Goal: Complete application form

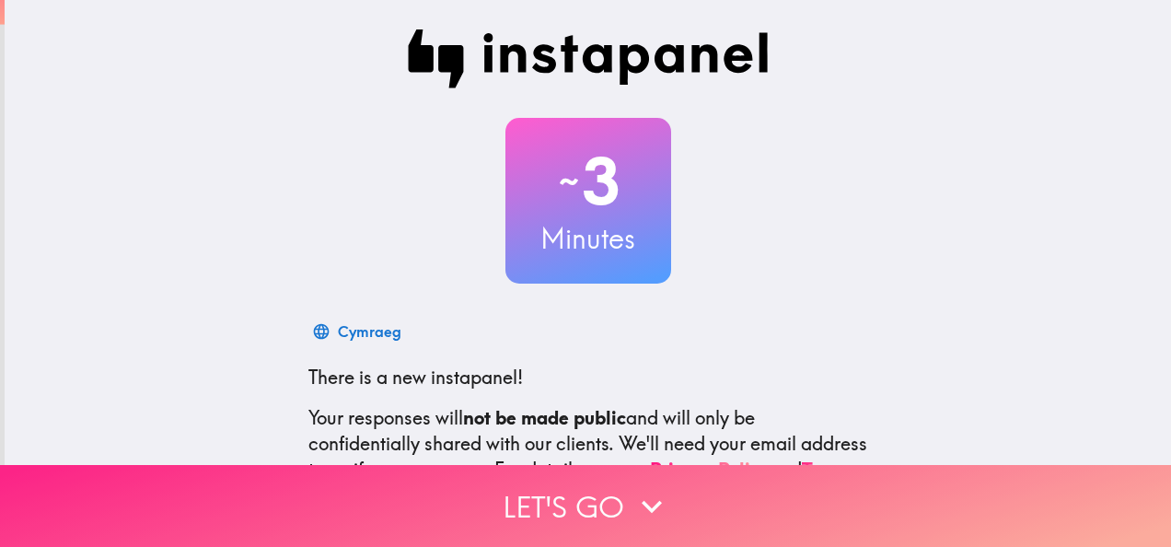
click at [700, 510] on button "Let's go" at bounding box center [585, 506] width 1171 height 82
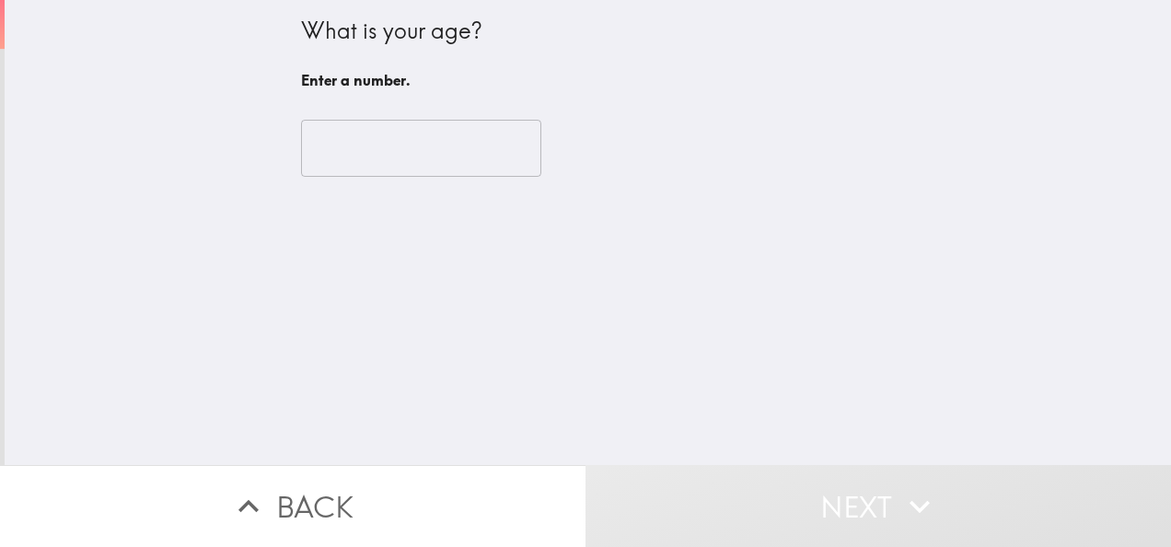
click at [500, 183] on div "​" at bounding box center [588, 148] width 575 height 101
click at [486, 158] on input "-1" at bounding box center [421, 148] width 240 height 57
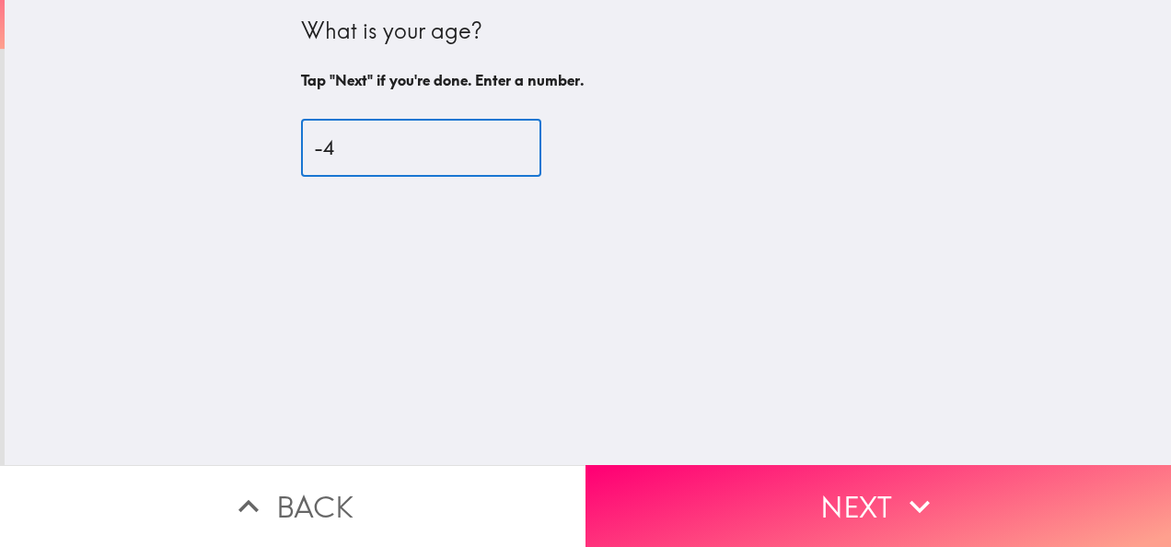
drag, startPoint x: 484, startPoint y: 151, endPoint x: 270, endPoint y: 150, distance: 214.6
click at [301, 150] on input "-4" at bounding box center [421, 148] width 240 height 57
drag, startPoint x: 374, startPoint y: 137, endPoint x: 225, endPoint y: 143, distance: 149.3
click at [225, 143] on div "What is your age? Tap "Next" if you're done. Enter a number. -4 ​" at bounding box center [588, 232] width 1167 height 465
type input "26"
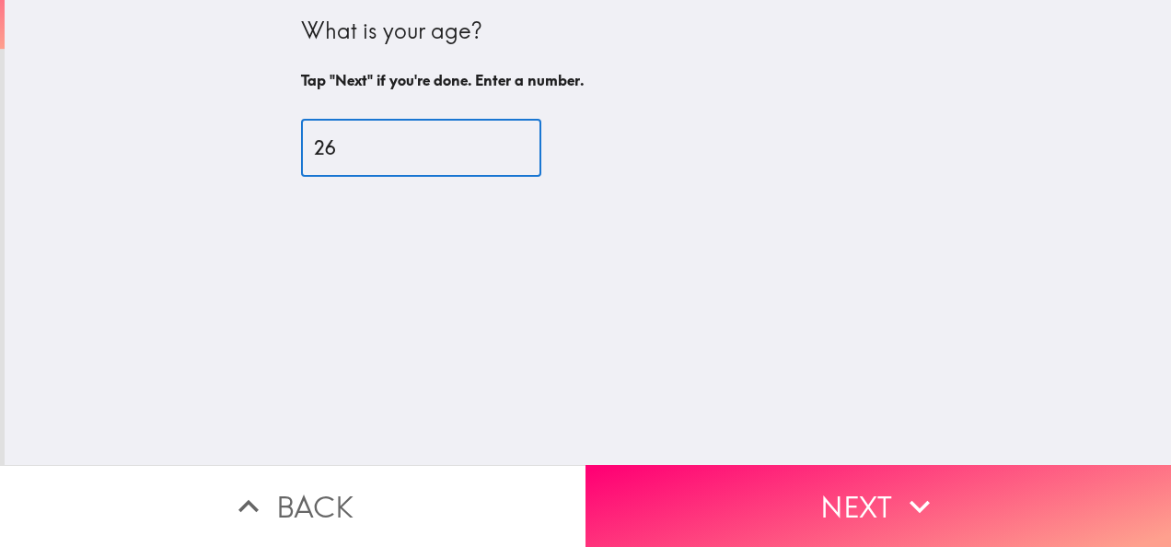
click at [616, 262] on div "What is your age? Tap "Next" if you're done. Enter a number. 26 ​" at bounding box center [588, 232] width 1167 height 465
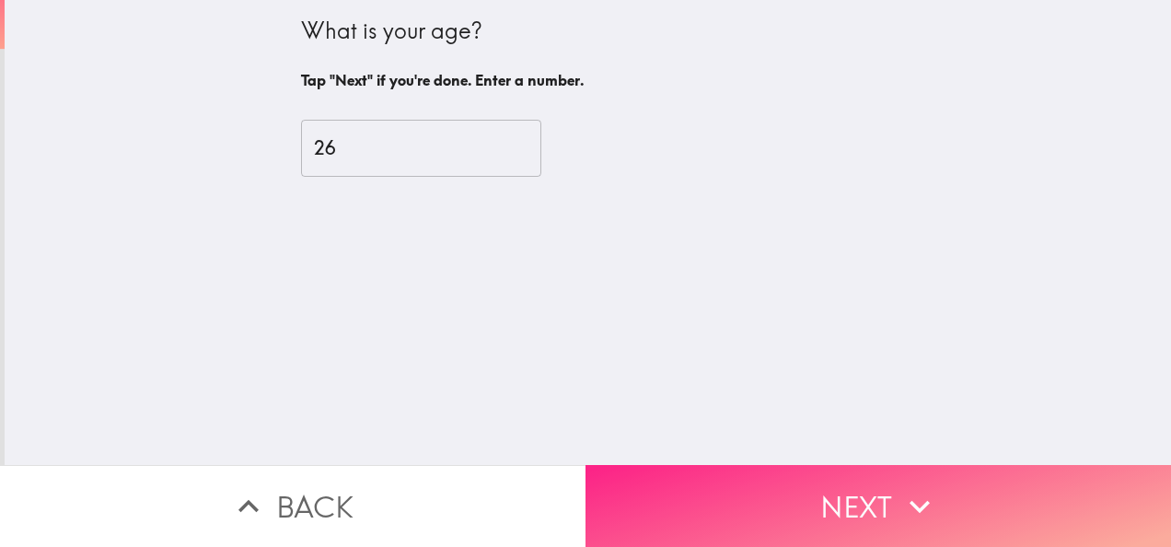
click at [797, 465] on button "Next" at bounding box center [879, 506] width 586 height 82
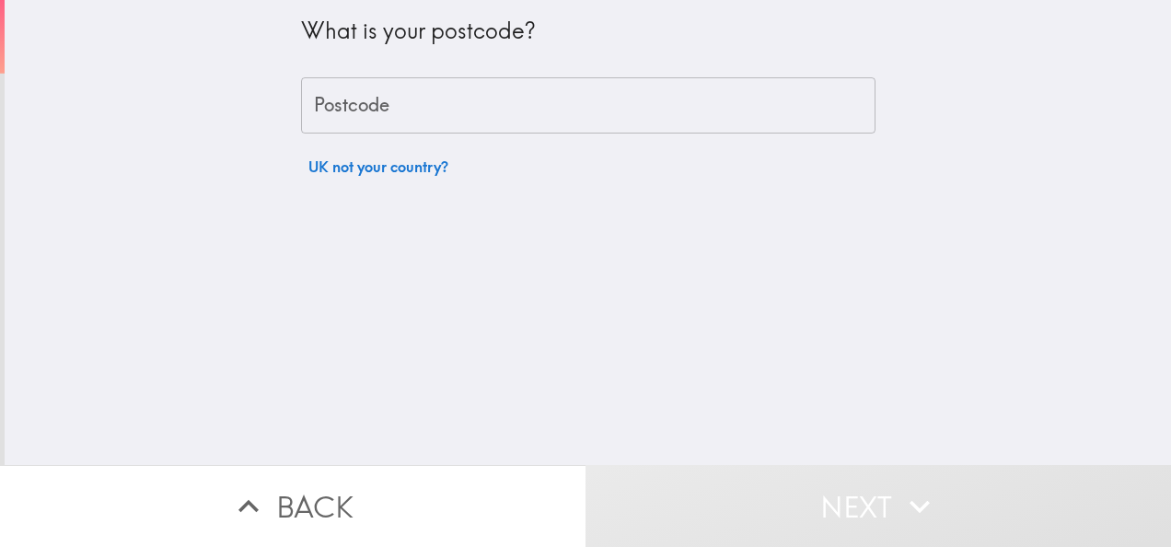
click at [444, 102] on input "Postcode" at bounding box center [588, 105] width 575 height 57
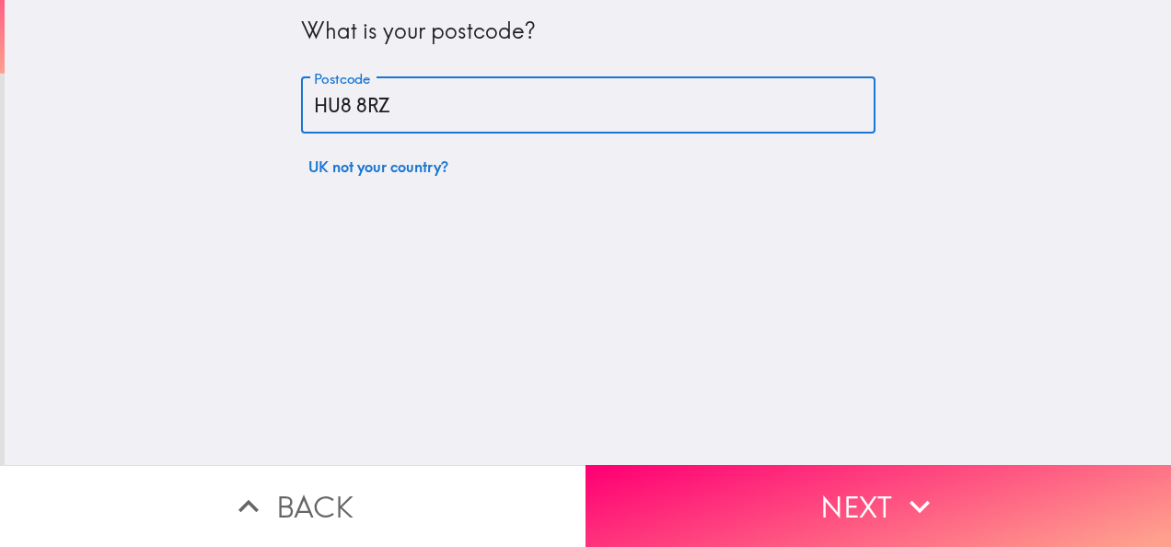
type input "HU8 8RZ"
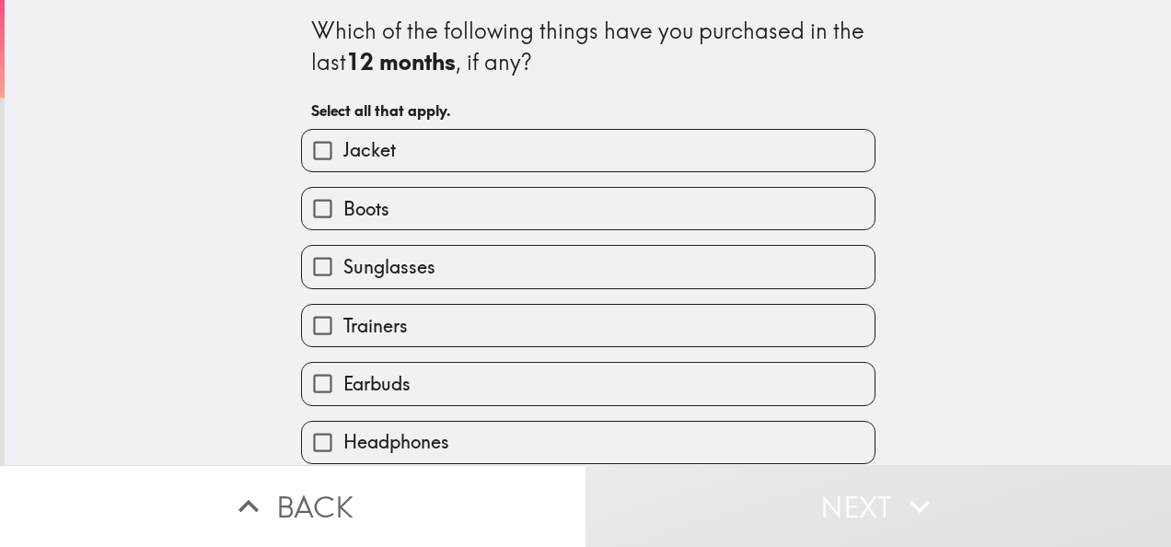
click at [369, 164] on label "Jacket" at bounding box center [588, 150] width 573 height 41
click at [343, 164] on input "Jacket" at bounding box center [322, 150] width 41 height 41
checkbox input "true"
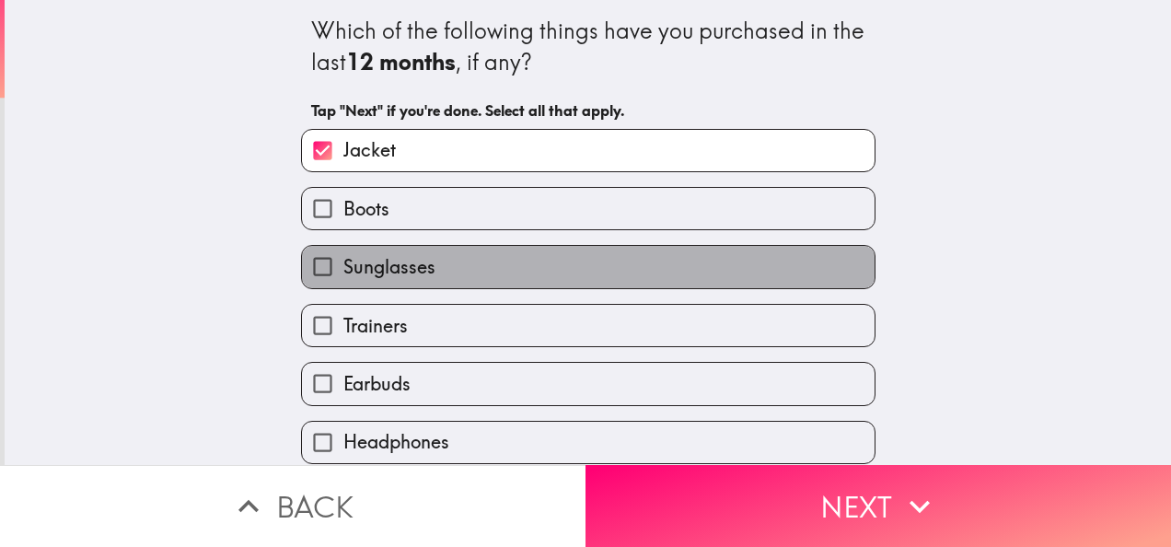
click at [376, 259] on span "Sunglasses" at bounding box center [389, 267] width 92 height 26
click at [343, 259] on input "Sunglasses" at bounding box center [322, 266] width 41 height 41
checkbox input "true"
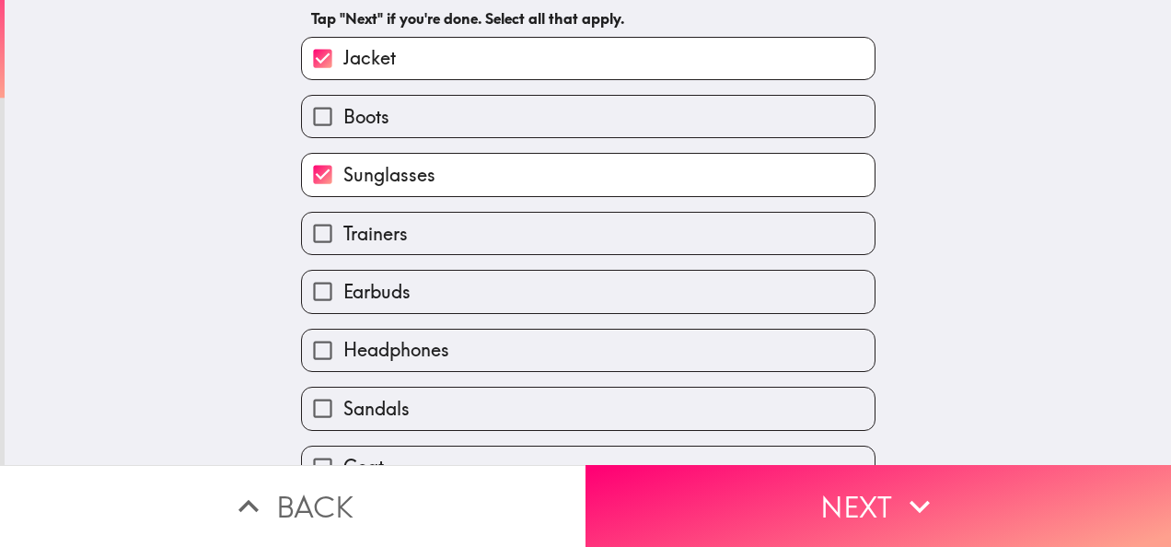
click at [373, 227] on span "Trainers" at bounding box center [375, 234] width 64 height 26
click at [343, 227] on input "Trainers" at bounding box center [322, 233] width 41 height 41
checkbox input "true"
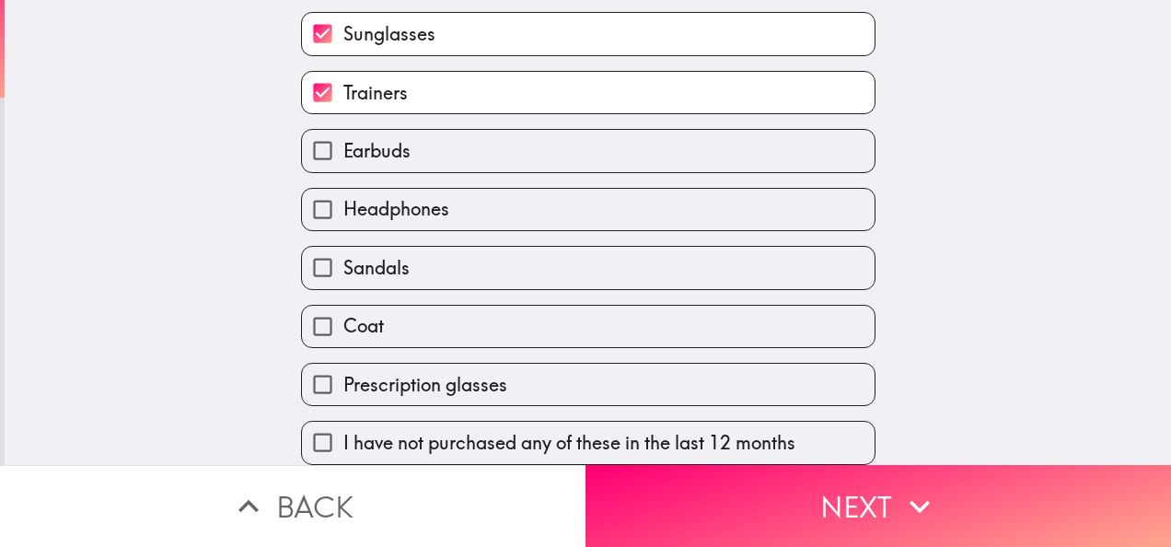
scroll to position [252, 0]
click at [371, 204] on span "Headphones" at bounding box center [396, 209] width 106 height 26
click at [343, 204] on input "Headphones" at bounding box center [322, 209] width 41 height 41
checkbox input "true"
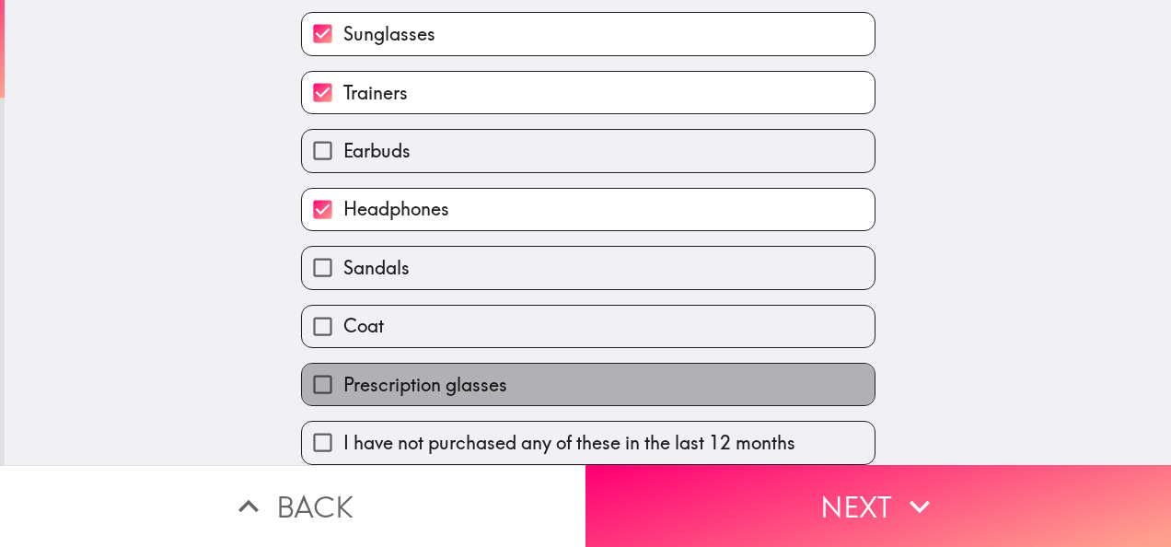
click at [464, 381] on span "Prescription glasses" at bounding box center [425, 385] width 164 height 26
click at [343, 381] on input "Prescription glasses" at bounding box center [322, 384] width 41 height 41
checkbox input "true"
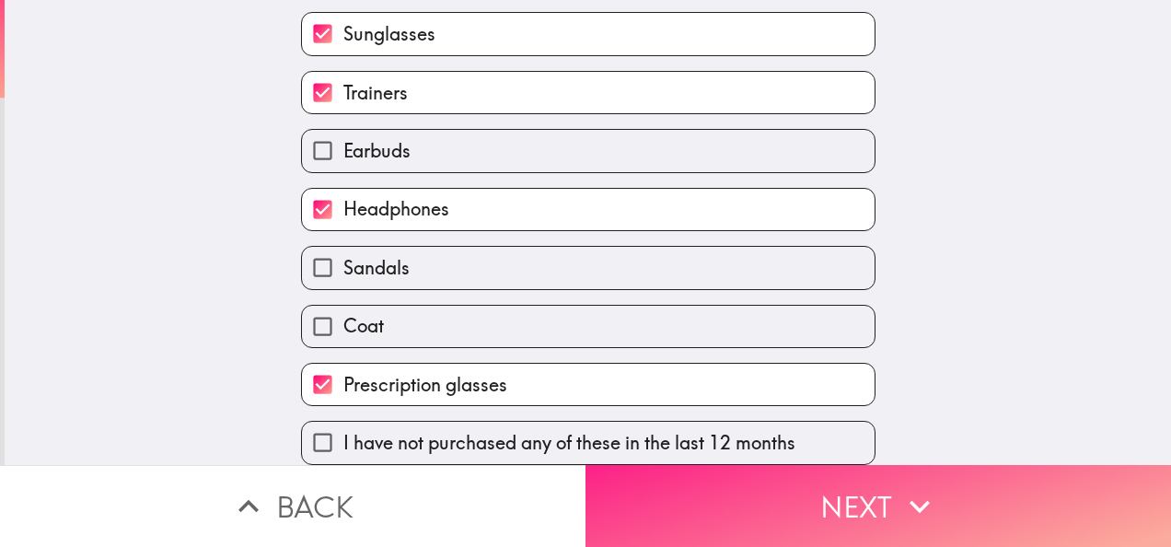
click at [780, 500] on button "Next" at bounding box center [879, 506] width 586 height 82
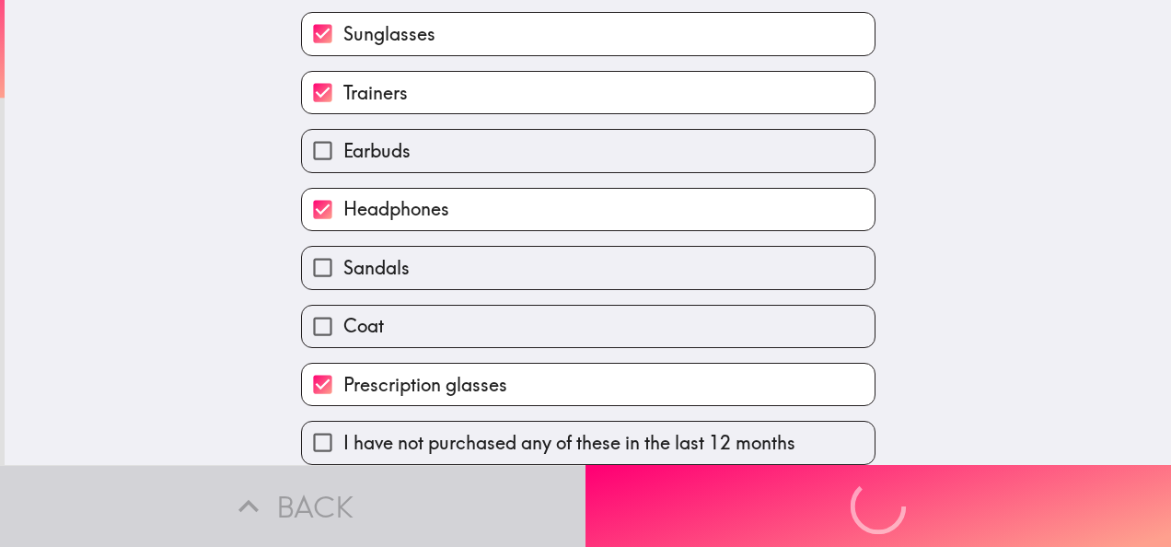
scroll to position [76, 0]
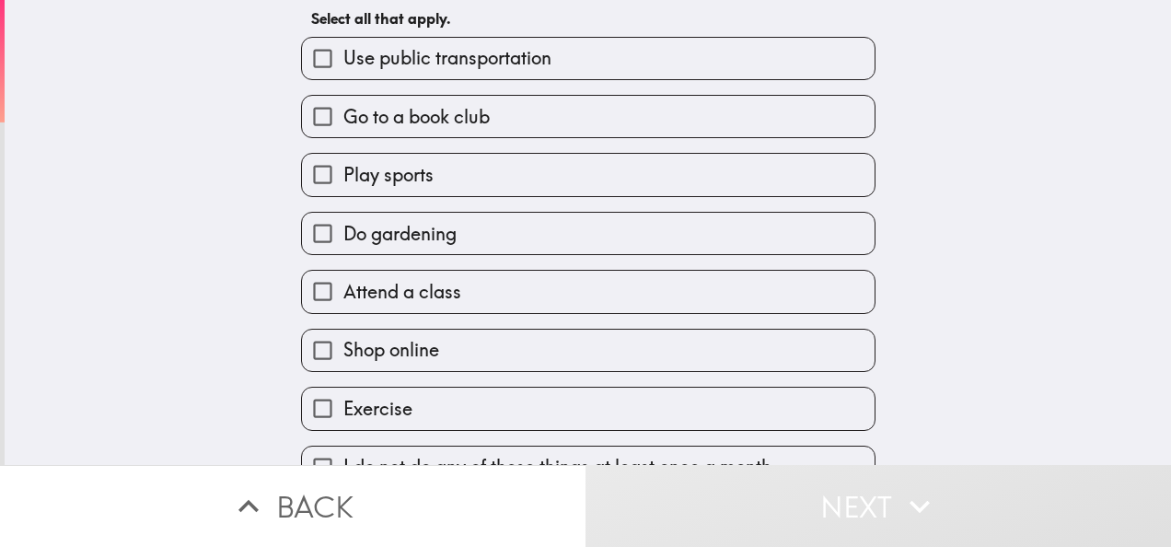
scroll to position [134, 0]
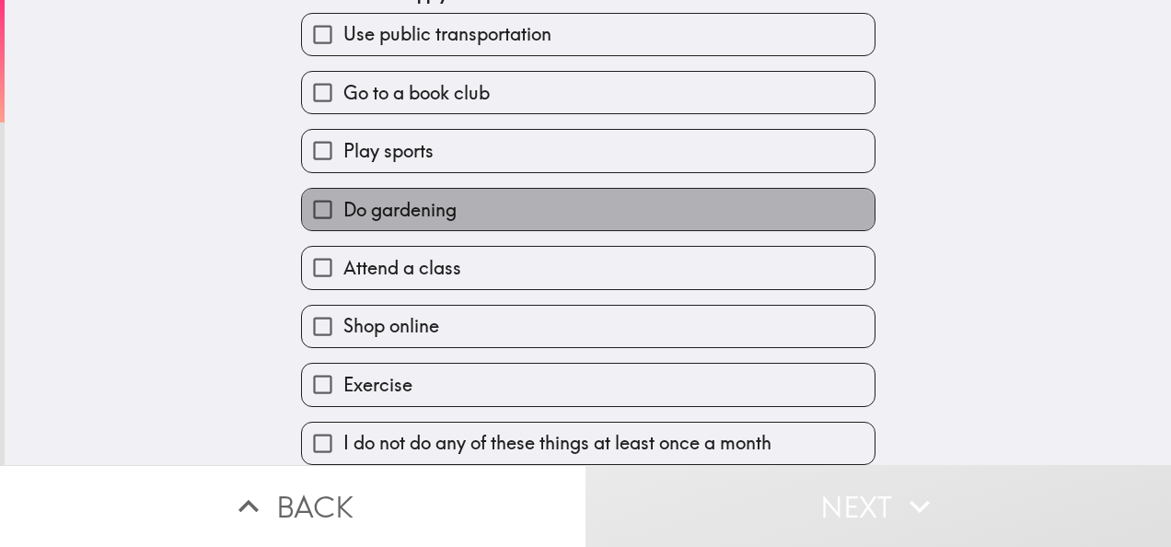
click at [426, 197] on span "Do gardening" at bounding box center [399, 210] width 113 height 26
click at [343, 195] on input "Do gardening" at bounding box center [322, 209] width 41 height 41
checkbox input "true"
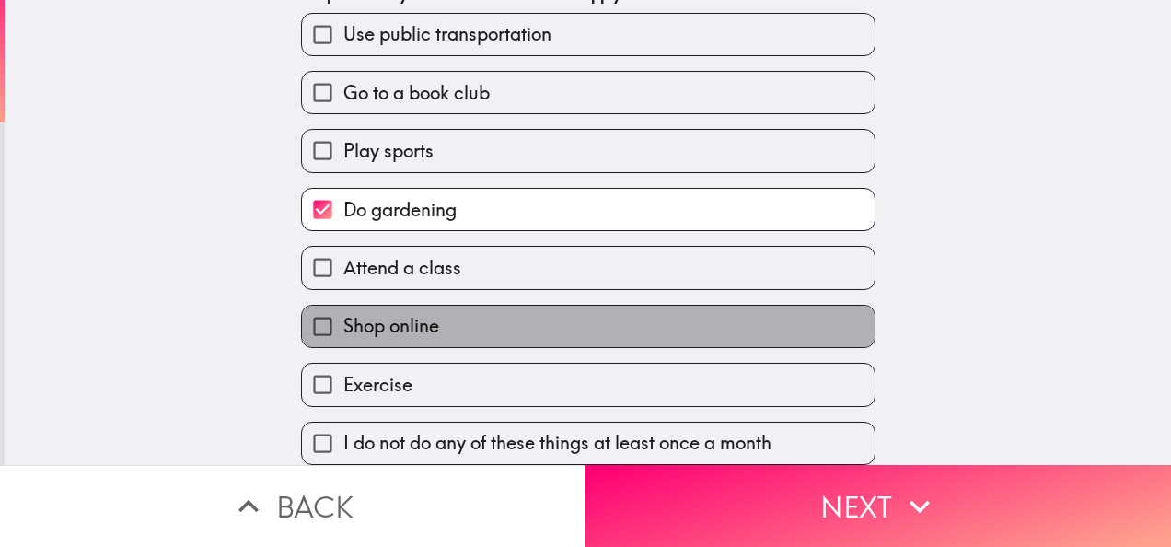
click at [390, 313] on span "Shop online" at bounding box center [391, 326] width 96 height 26
click at [343, 306] on input "Shop online" at bounding box center [322, 326] width 41 height 41
checkbox input "true"
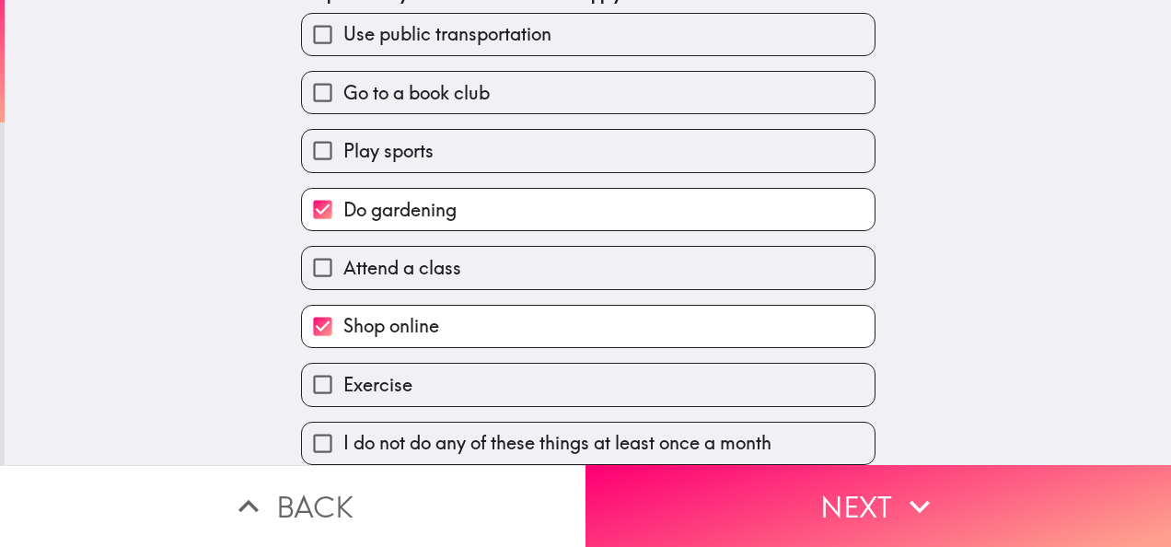
click at [387, 372] on span "Exercise" at bounding box center [377, 385] width 69 height 26
click at [343, 366] on input "Exercise" at bounding box center [322, 384] width 41 height 41
checkbox input "true"
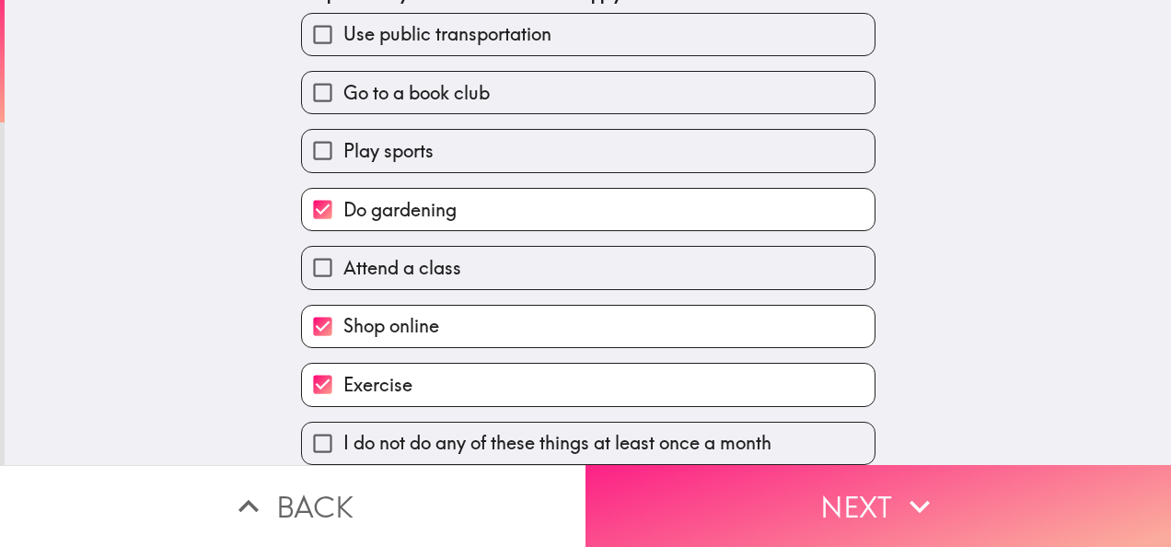
click at [695, 471] on button "Next" at bounding box center [879, 506] width 586 height 82
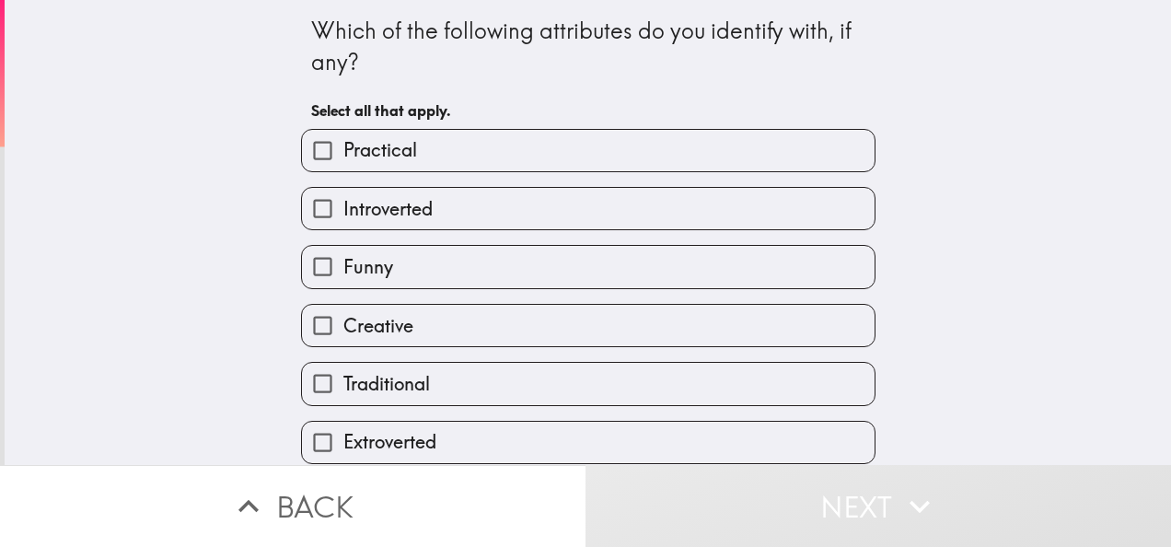
click at [377, 139] on span "Practical" at bounding box center [380, 150] width 74 height 26
click at [343, 139] on input "Practical" at bounding box center [322, 150] width 41 height 41
checkbox input "true"
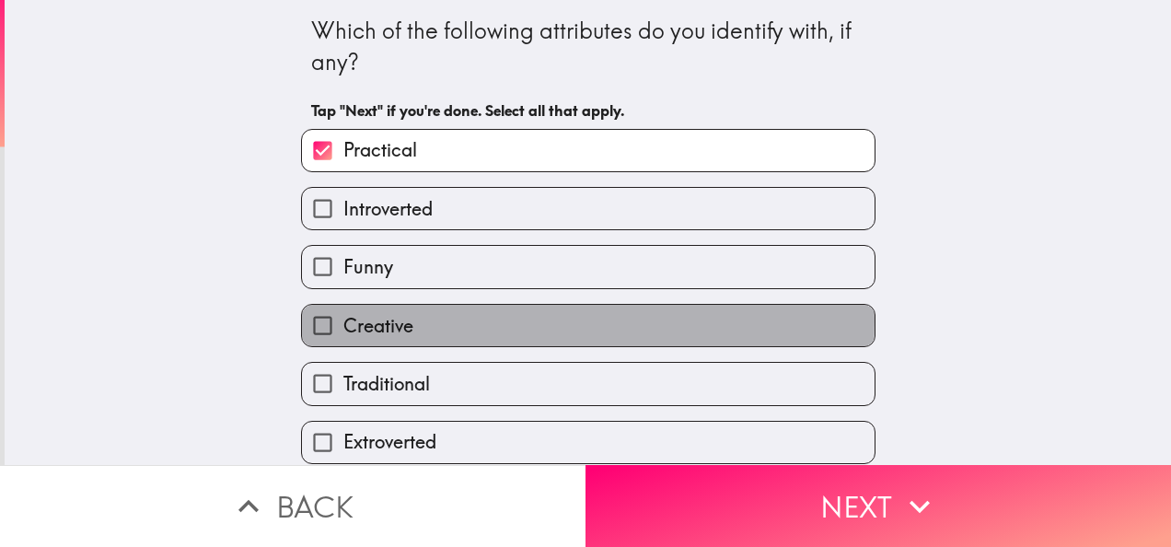
click at [398, 323] on span "Creative" at bounding box center [378, 326] width 70 height 26
click at [343, 323] on input "Creative" at bounding box center [322, 325] width 41 height 41
checkbox input "true"
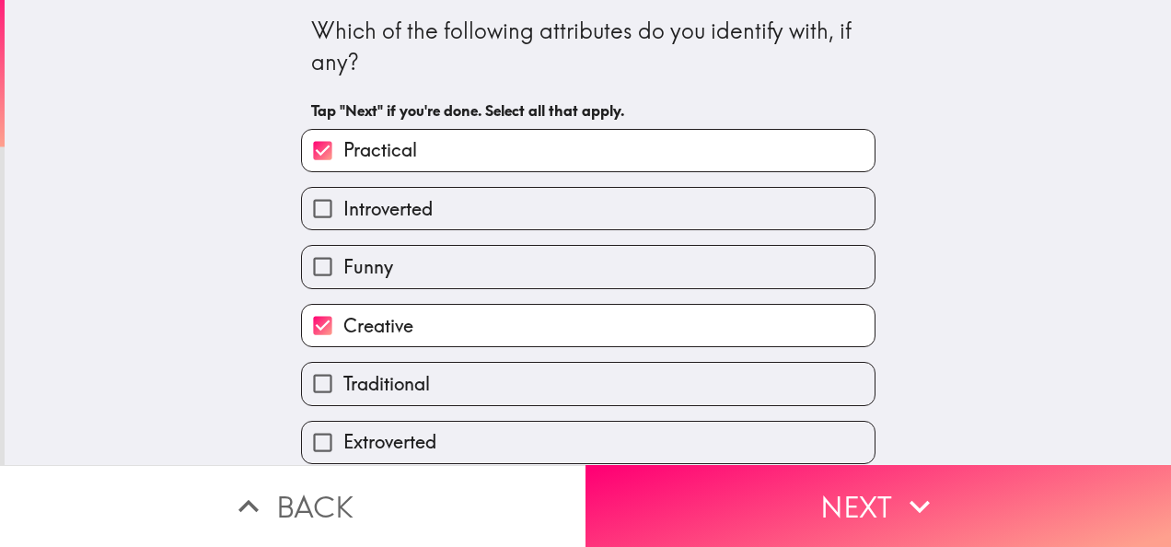
scroll to position [92, 0]
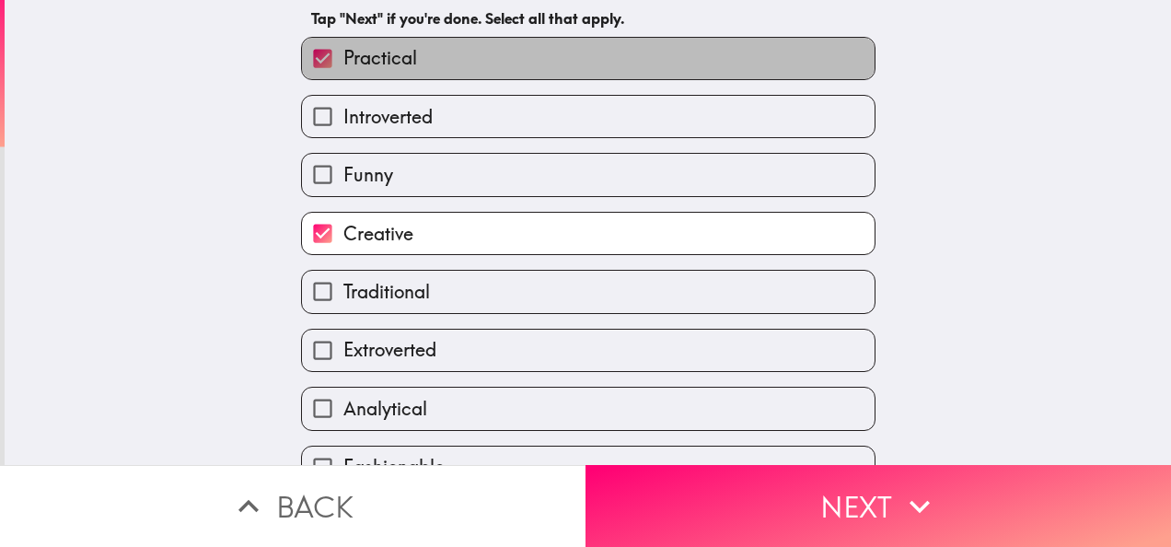
click at [407, 76] on label "Practical" at bounding box center [588, 58] width 573 height 41
click at [343, 76] on input "Practical" at bounding box center [322, 58] width 41 height 41
checkbox input "false"
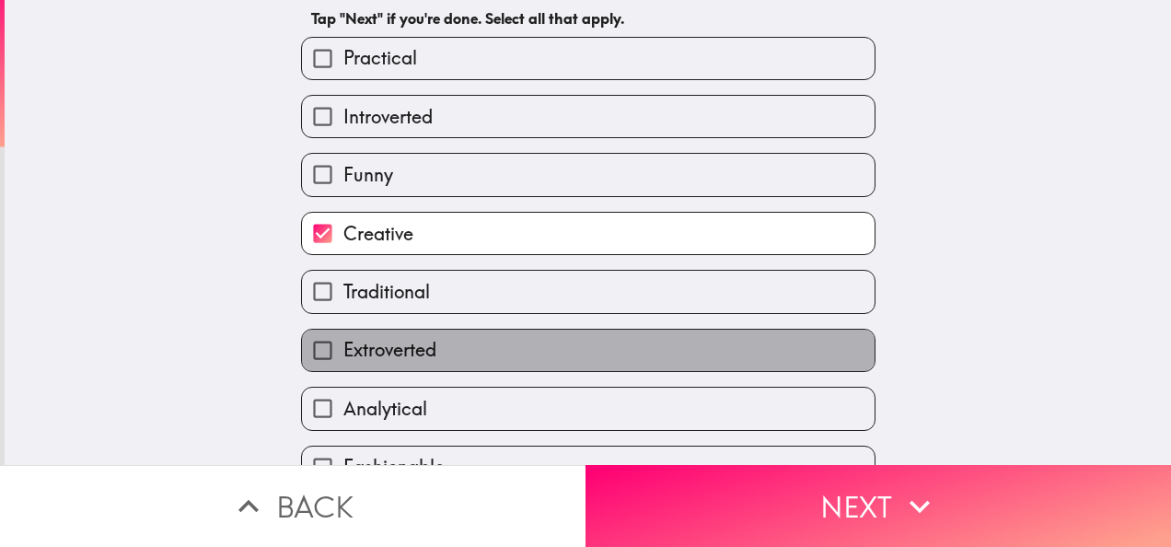
drag, startPoint x: 425, startPoint y: 365, endPoint x: 889, endPoint y: 343, distance: 463.7
click at [875, 344] on div "Which of the following attributes do you identify with, if any? Tap "Next" if y…" at bounding box center [588, 140] width 1167 height 465
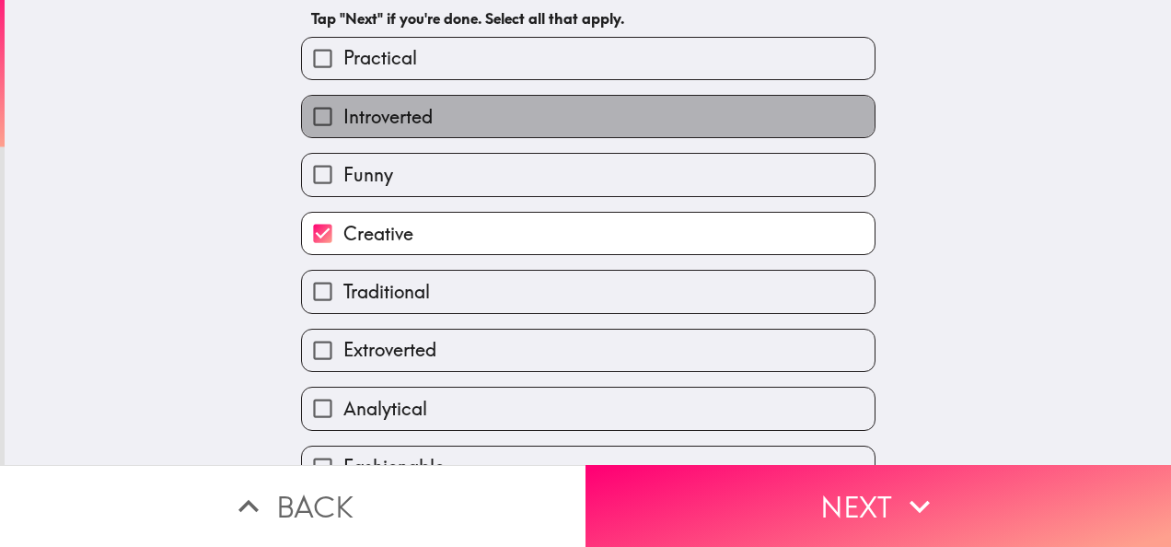
click at [367, 114] on span "Introverted" at bounding box center [387, 117] width 89 height 26
click at [343, 114] on input "Introverted" at bounding box center [322, 116] width 41 height 41
checkbox input "true"
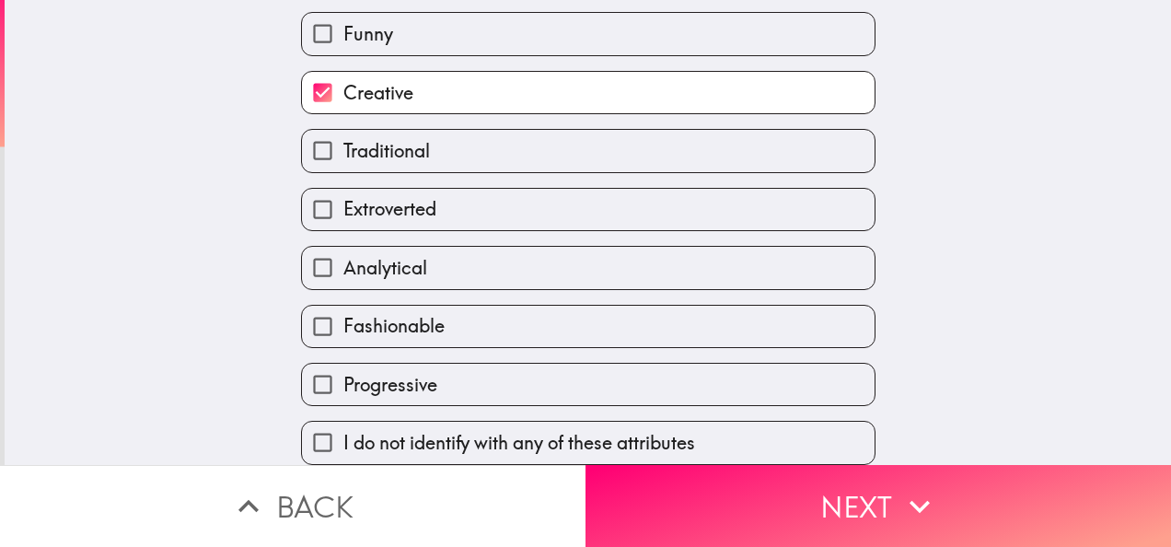
scroll to position [252, 0]
click at [407, 258] on span "Analytical" at bounding box center [385, 268] width 84 height 26
click at [343, 258] on input "Analytical" at bounding box center [322, 267] width 41 height 41
checkbox input "true"
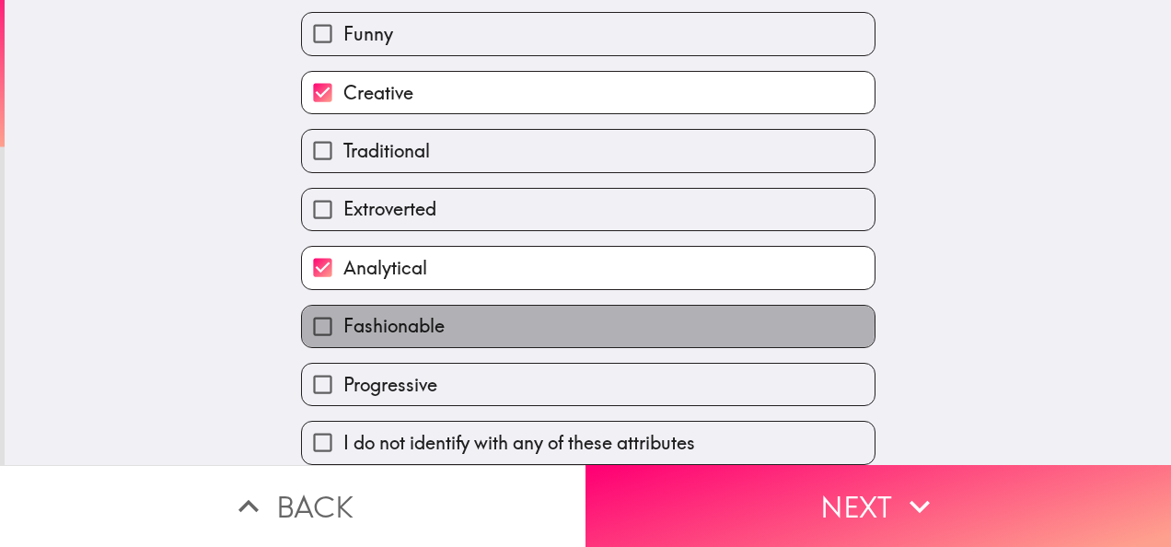
click at [413, 313] on span "Fashionable" at bounding box center [393, 326] width 101 height 26
click at [343, 306] on input "Fashionable" at bounding box center [322, 326] width 41 height 41
checkbox input "true"
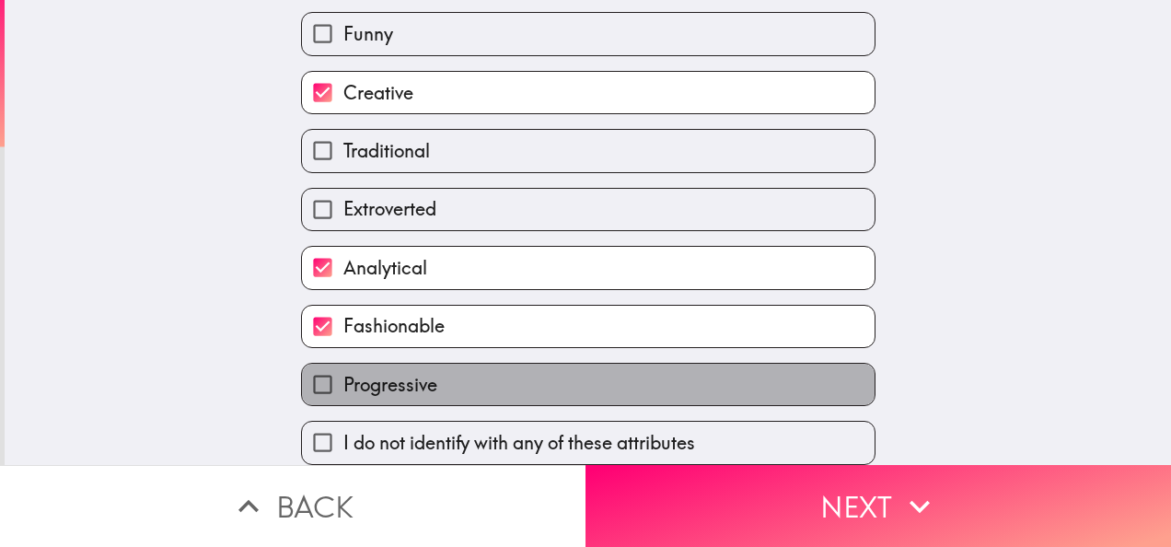
click at [578, 364] on label "Progressive" at bounding box center [588, 384] width 573 height 41
click at [343, 364] on input "Progressive" at bounding box center [322, 384] width 41 height 41
checkbox input "true"
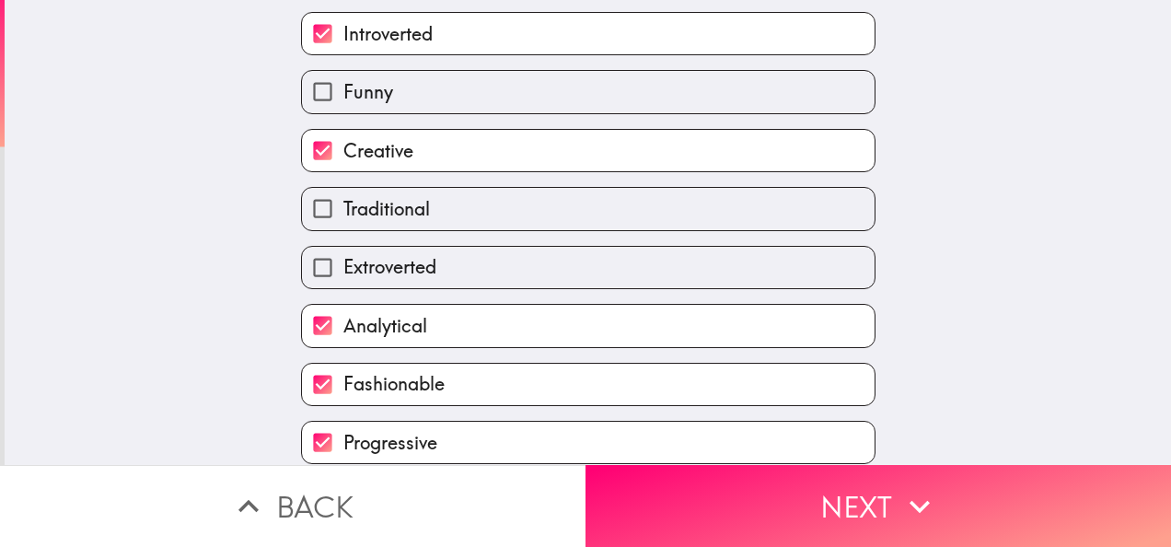
scroll to position [68, 0]
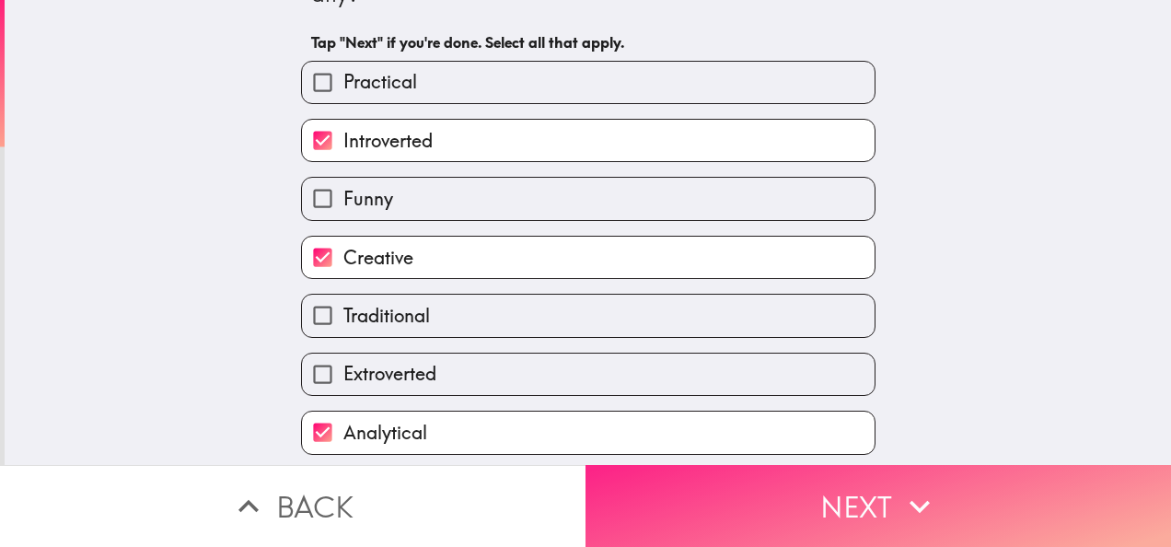
click at [704, 486] on button "Next" at bounding box center [879, 506] width 586 height 82
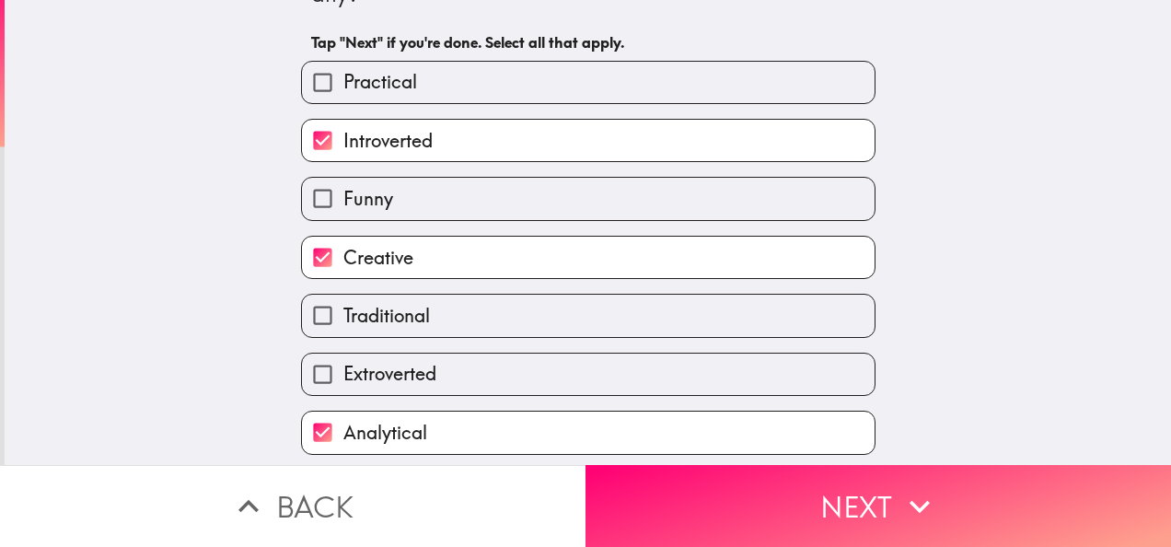
scroll to position [0, 0]
